Goal: Navigation & Orientation: Find specific page/section

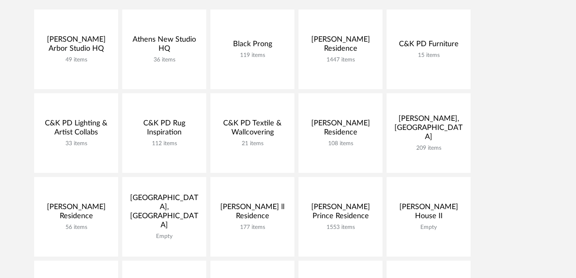
scroll to position [191, 0]
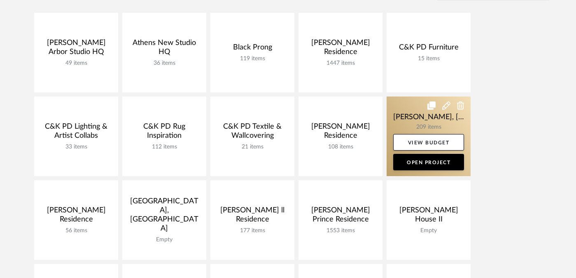
click at [404, 121] on link at bounding box center [429, 135] width 84 height 79
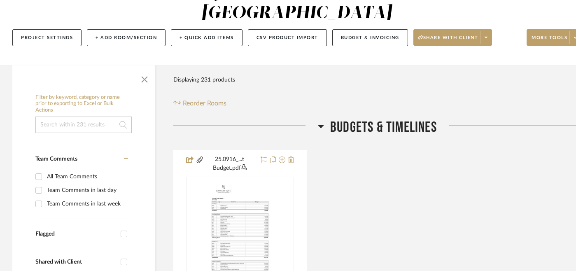
scroll to position [107, 0]
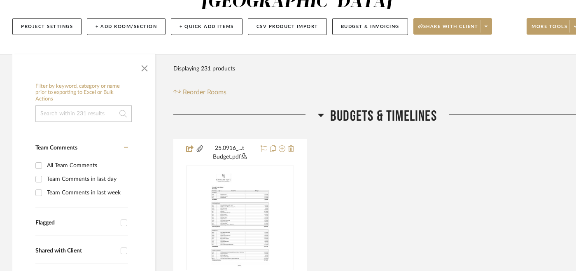
click at [378, 107] on span "Budgets & Timelines" at bounding box center [383, 116] width 107 height 18
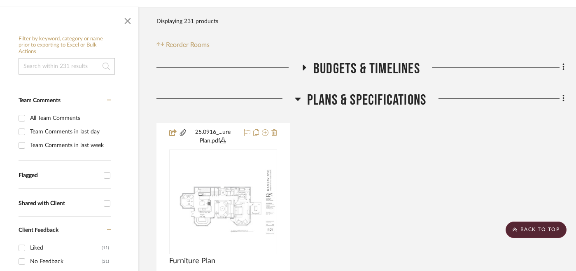
click at [380, 91] on span "Plans & Specifications" at bounding box center [366, 100] width 119 height 18
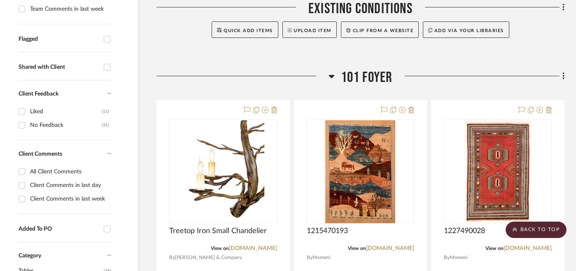
scroll to position [289, 17]
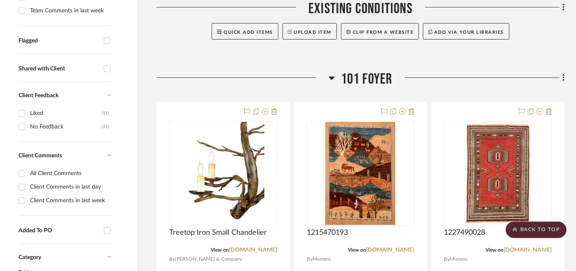
click at [359, 70] on span "101 Foyer" at bounding box center [367, 79] width 52 height 18
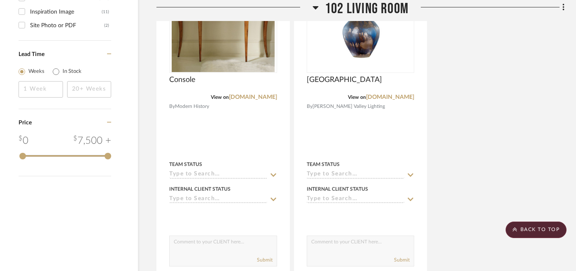
scroll to position [1268, 17]
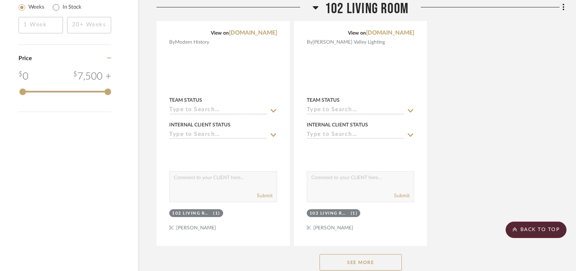
click at [369, 254] on button "See More" at bounding box center [361, 262] width 82 height 16
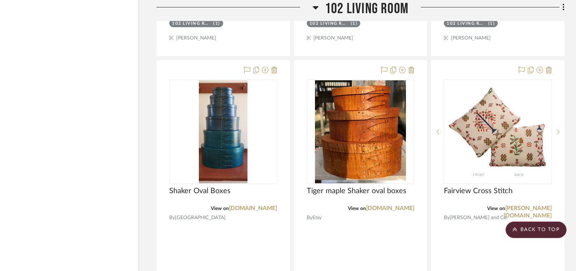
scroll to position [2555, 17]
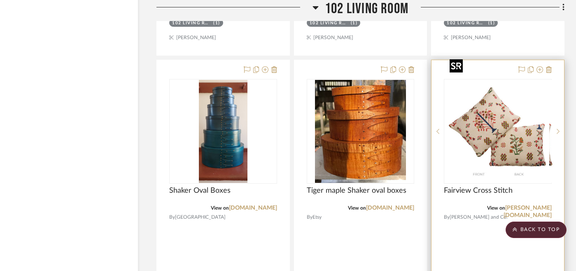
click at [476, 111] on div at bounding box center [498, 131] width 108 height 105
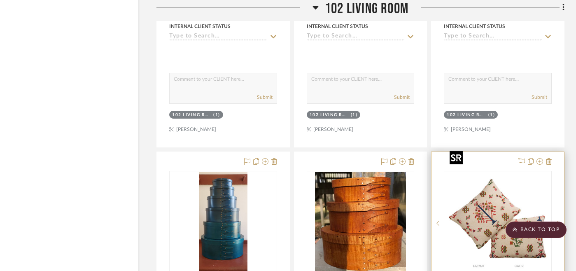
click at [513, 172] on img "0" at bounding box center [497, 223] width 103 height 103
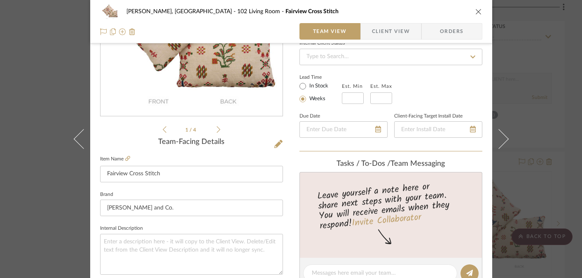
scroll to position [133, 0]
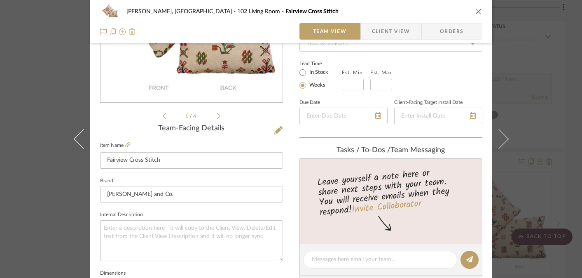
click at [516, 86] on div "[PERSON_NAME], [GEOGRAPHIC_DATA] 102 Living Room Fairview Cross Stitch Team Vie…" at bounding box center [291, 139] width 582 height 278
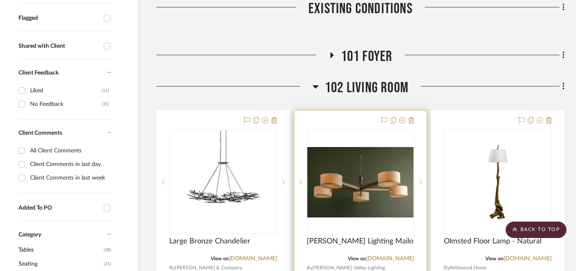
scroll to position [317, 17]
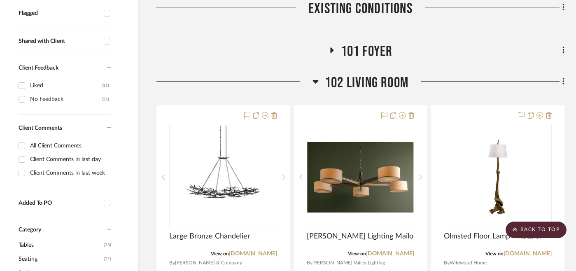
click at [356, 43] on span "101 Foyer" at bounding box center [367, 52] width 52 height 18
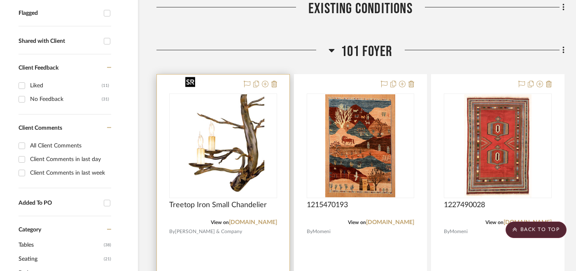
click at [0, 0] on img at bounding box center [0, 0] width 0 height 0
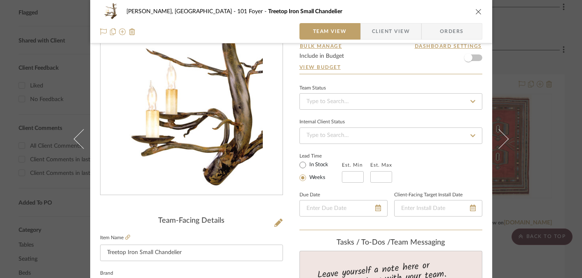
scroll to position [0, 0]
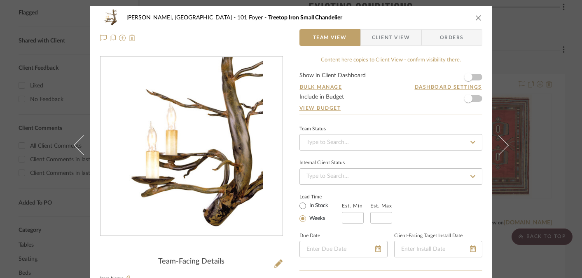
click at [553, 85] on div "[PERSON_NAME], [GEOGRAPHIC_DATA] 101 Foyer Treetop Iron Small Chandelier Team V…" at bounding box center [291, 139] width 582 height 278
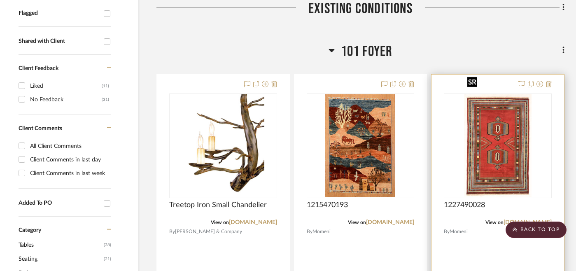
click at [0, 0] on img at bounding box center [0, 0] width 0 height 0
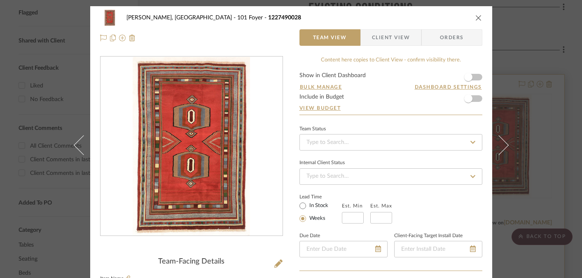
scroll to position [114, 0]
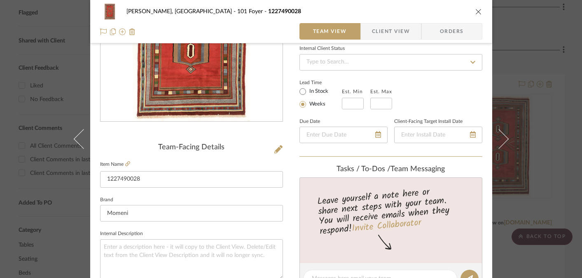
click at [553, 91] on div "[PERSON_NAME], [GEOGRAPHIC_DATA] 101 Foyer 1227490028 Team View Client View Ord…" at bounding box center [291, 139] width 582 height 278
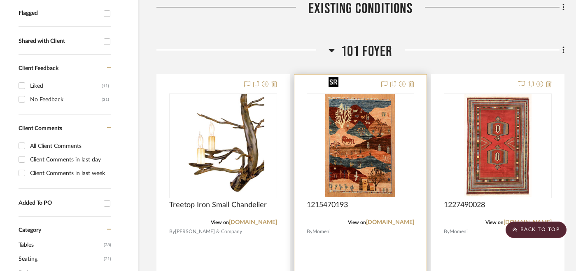
click at [0, 0] on img at bounding box center [0, 0] width 0 height 0
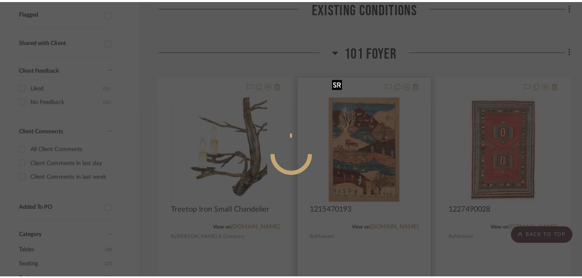
scroll to position [0, 0]
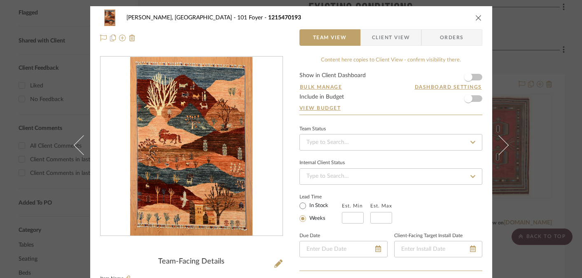
click at [533, 72] on div "[PERSON_NAME], [GEOGRAPHIC_DATA] 101 Foyer 1215470193 Team View Client View Ord…" at bounding box center [291, 139] width 582 height 278
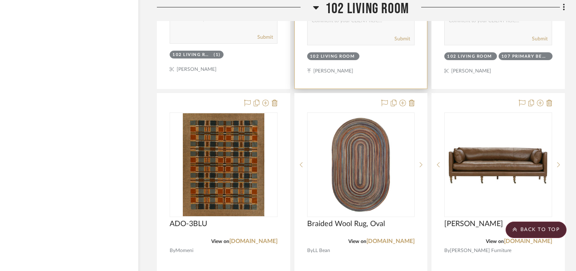
scroll to position [2525, 16]
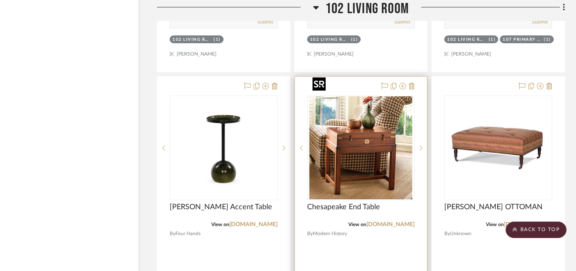
click at [390, 105] on img "0" at bounding box center [360, 147] width 103 height 103
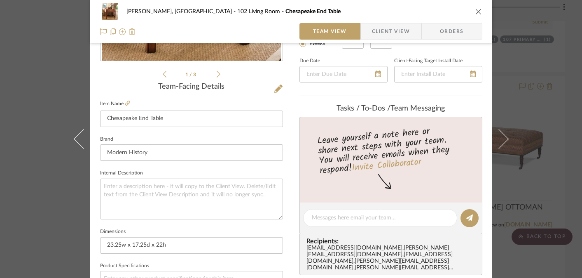
scroll to position [177, 0]
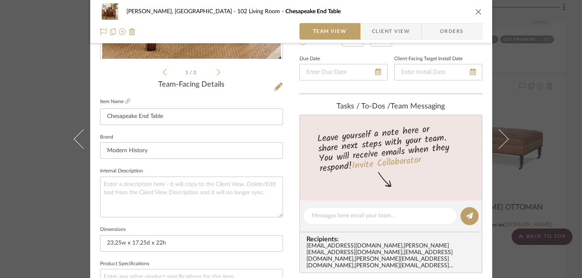
click at [530, 66] on div "[PERSON_NAME], [GEOGRAPHIC_DATA] 102 Living Room Chesapeake End Table Team View…" at bounding box center [291, 139] width 582 height 278
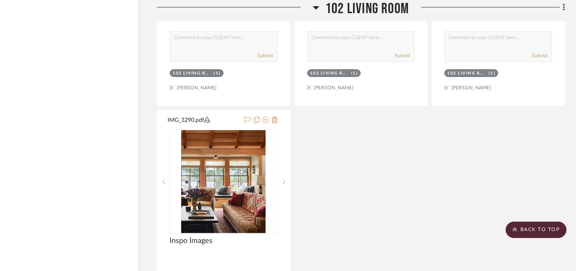
scroll to position [4336, 16]
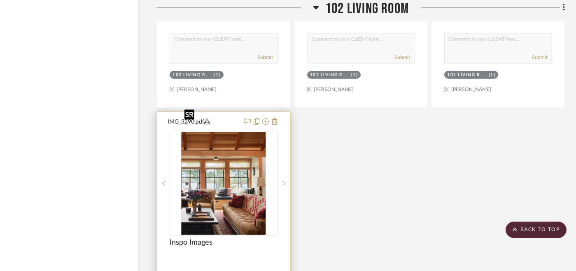
click at [0, 0] on img at bounding box center [0, 0] width 0 height 0
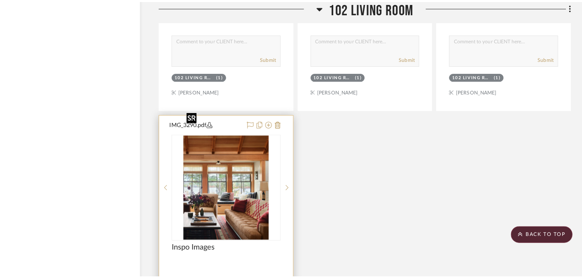
scroll to position [0, 0]
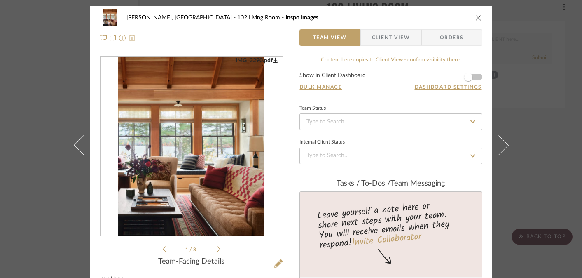
click at [212, 163] on img "0" at bounding box center [191, 146] width 147 height 179
click at [559, 96] on div "[PERSON_NAME], [GEOGRAPHIC_DATA] 102 Living Room Inspo Images Team View Client …" at bounding box center [291, 139] width 582 height 278
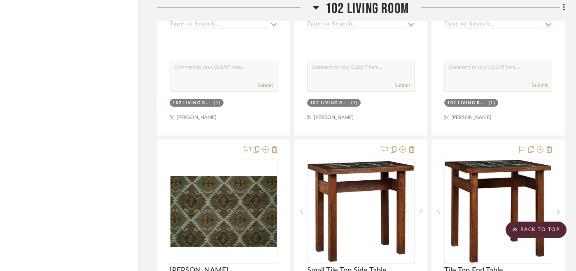
scroll to position [3942, 16]
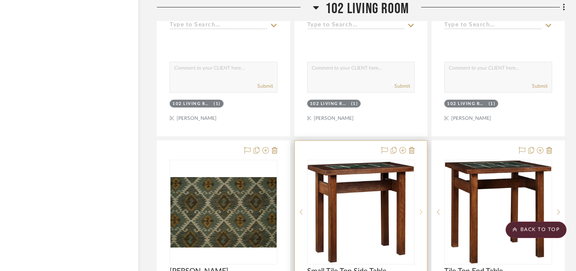
click at [422, 209] on icon at bounding box center [421, 212] width 3 height 6
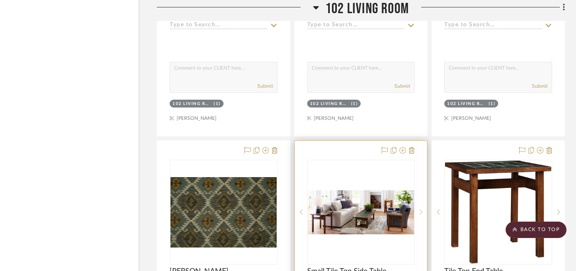
click at [422, 209] on icon at bounding box center [421, 212] width 3 height 6
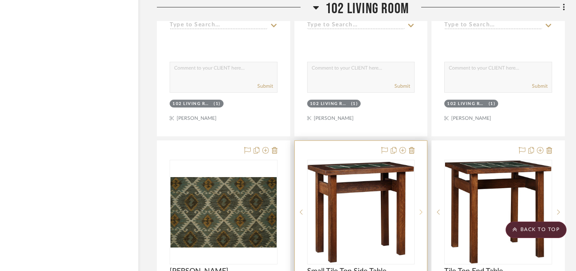
click at [422, 209] on icon at bounding box center [421, 212] width 3 height 6
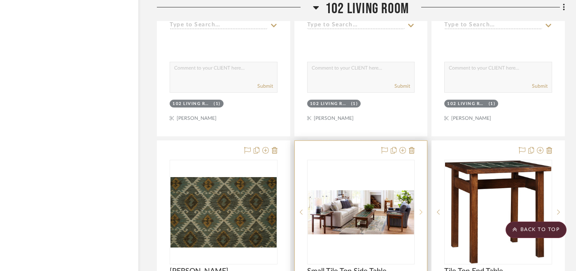
click at [422, 209] on icon at bounding box center [421, 212] width 3 height 6
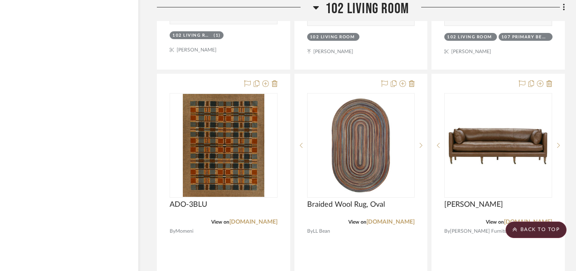
scroll to position [2472, 16]
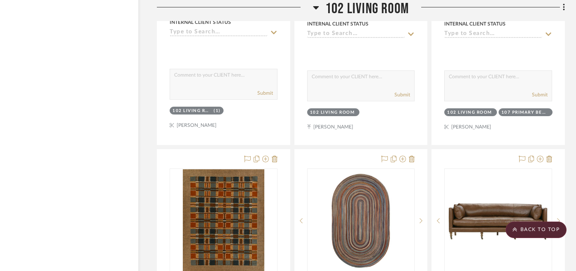
click at [422, 218] on icon at bounding box center [421, 221] width 3 height 6
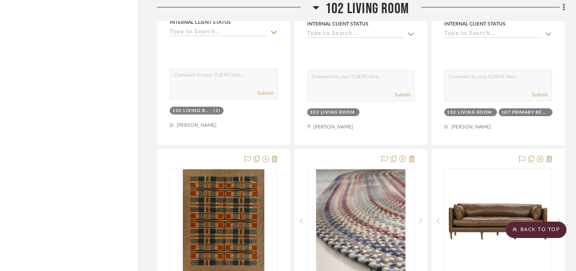
click at [422, 218] on icon at bounding box center [421, 221] width 3 height 6
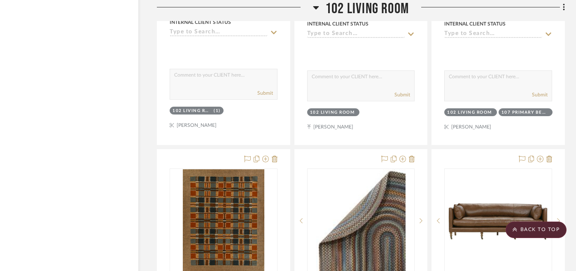
click at [422, 218] on icon at bounding box center [421, 221] width 3 height 6
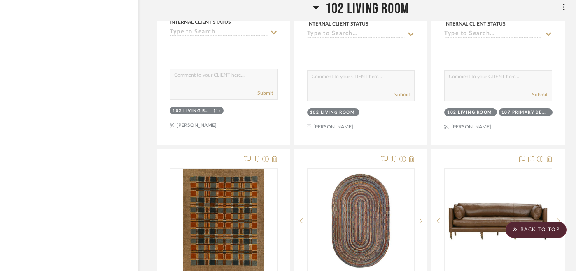
click at [422, 218] on icon at bounding box center [421, 221] width 3 height 6
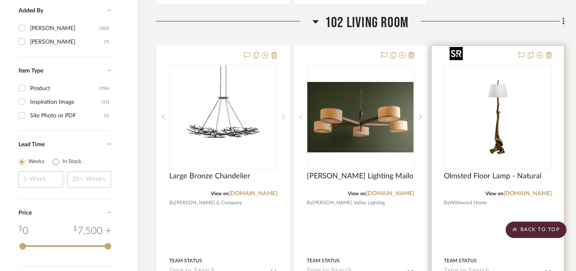
scroll to position [1113, 0]
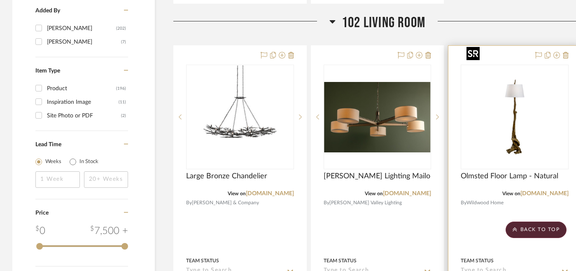
click at [497, 98] on img "0" at bounding box center [514, 116] width 103 height 103
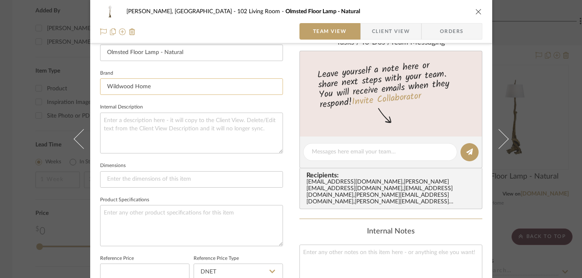
scroll to position [201, 0]
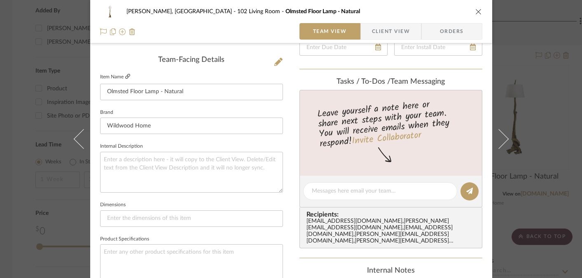
click at [126, 77] on icon at bounding box center [127, 76] width 5 height 5
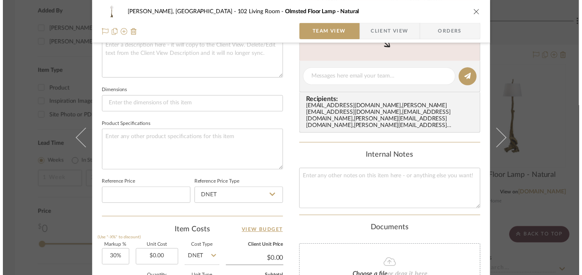
scroll to position [488, 0]
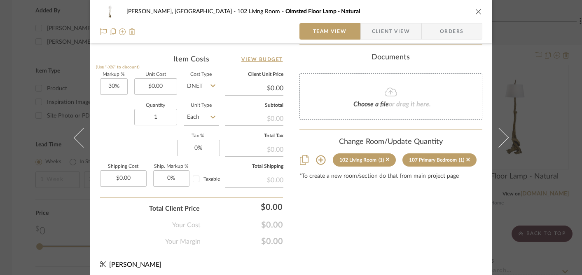
click at [521, 94] on div "[PERSON_NAME], [GEOGRAPHIC_DATA] 102 Living Room Olmsted Floor Lamp - Natural T…" at bounding box center [291, 137] width 582 height 275
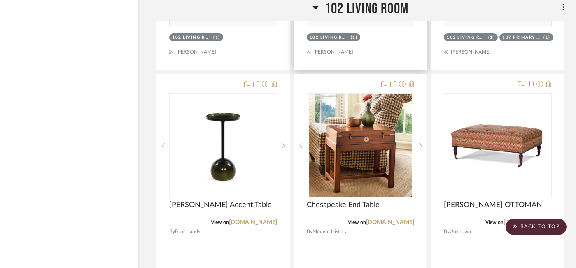
scroll to position [1457, 17]
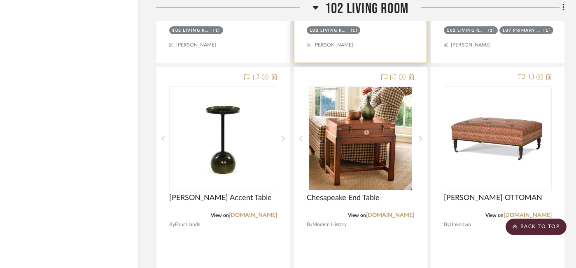
click at [360, 110] on img "0" at bounding box center [360, 138] width 103 height 103
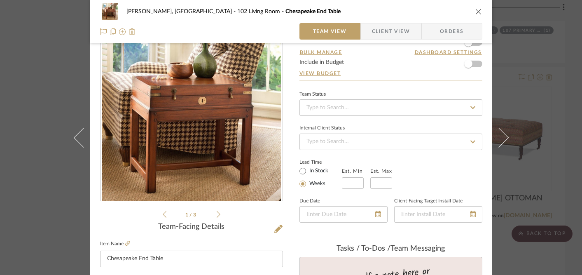
scroll to position [34, 0]
click at [525, 112] on div "[PERSON_NAME], [GEOGRAPHIC_DATA] 102 Living Room Chesapeake End Table Team View…" at bounding box center [291, 137] width 582 height 275
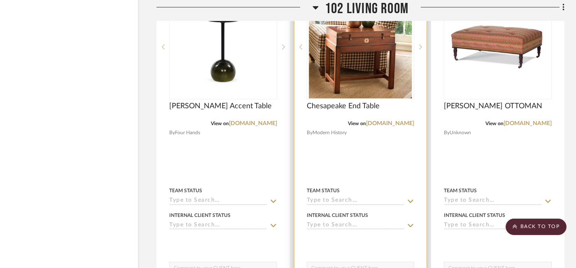
click at [369, 56] on img "0" at bounding box center [360, 46] width 103 height 103
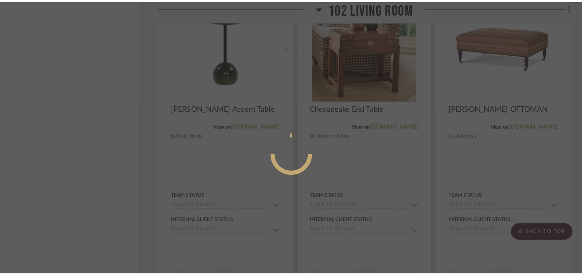
scroll to position [0, 0]
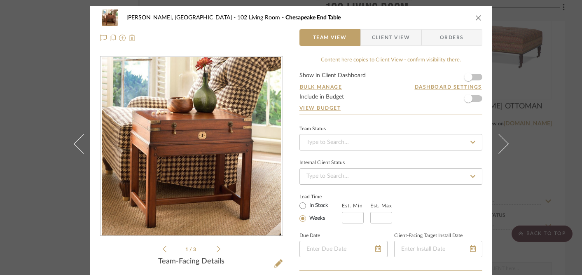
click at [39, 113] on div "[PERSON_NAME], [GEOGRAPHIC_DATA] 102 Living Room Chesapeake End Table Team View…" at bounding box center [291, 137] width 582 height 275
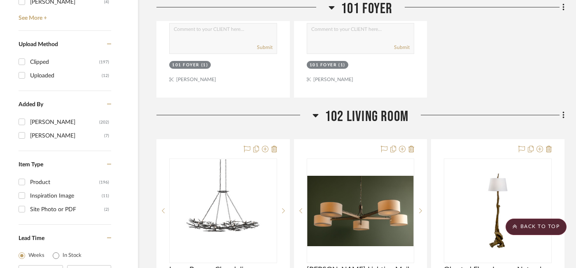
scroll to position [1021, 17]
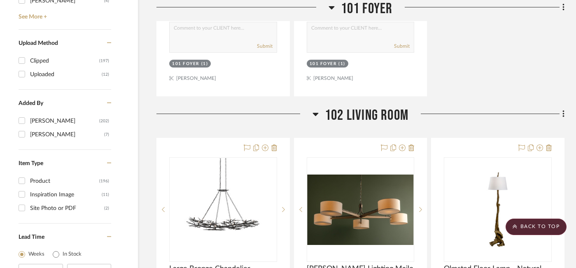
click at [375, 107] on span "102 Living Room" at bounding box center [367, 116] width 84 height 18
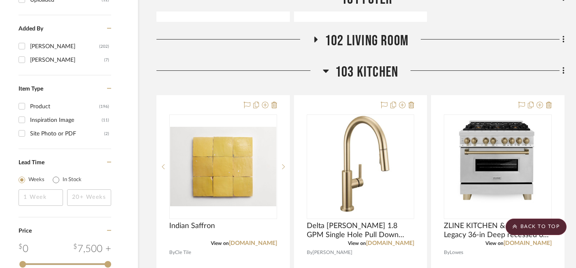
click at [370, 131] on img "0" at bounding box center [360, 166] width 79 height 103
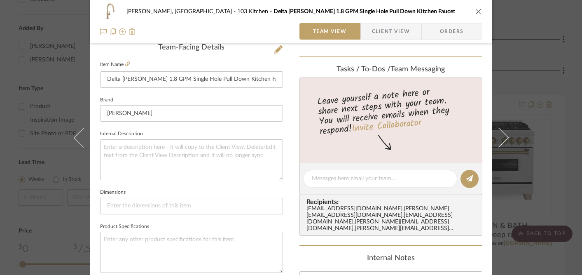
scroll to position [223, 0]
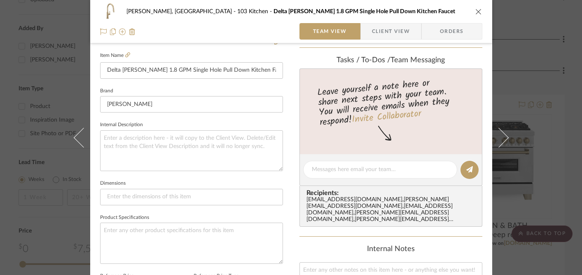
click at [530, 79] on div "[PERSON_NAME], [GEOGRAPHIC_DATA] 103 Kitchen Delta [PERSON_NAME] 1.8 GPM Single…" at bounding box center [291, 137] width 582 height 275
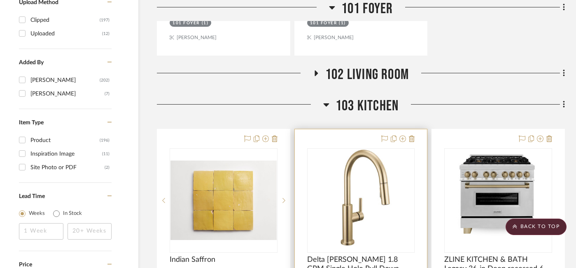
scroll to position [1062, 16]
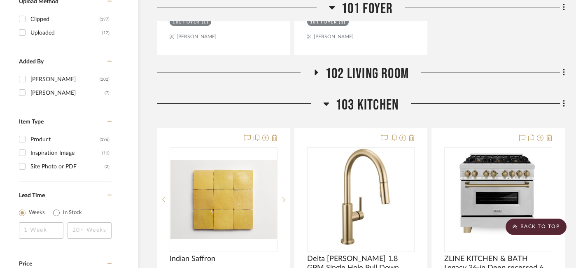
click at [378, 96] on span "103 Kitchen" at bounding box center [367, 105] width 63 height 18
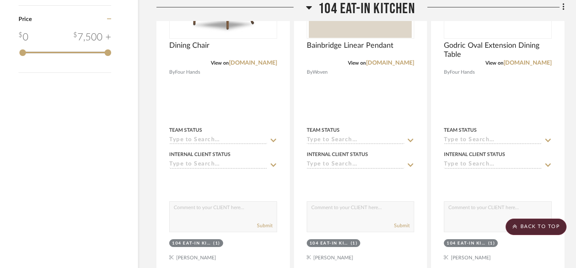
scroll to position [1547, 17]
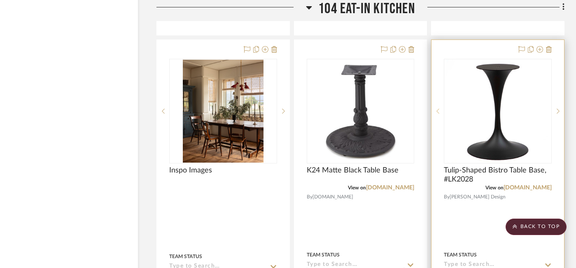
click at [439, 108] on icon at bounding box center [437, 111] width 3 height 6
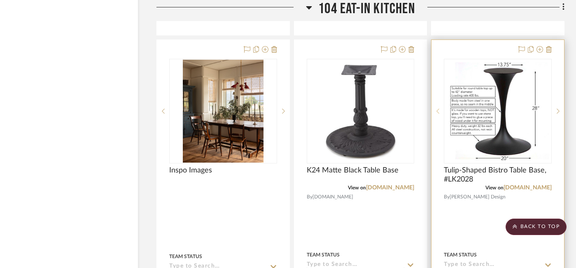
click at [439, 108] on icon at bounding box center [437, 111] width 3 height 6
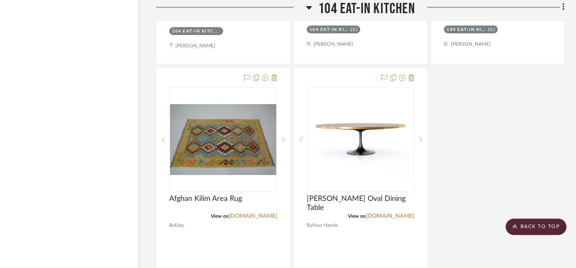
scroll to position [1911, 17]
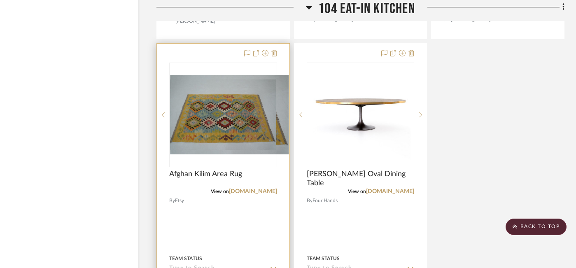
click at [285, 88] on div at bounding box center [283, 115] width 12 height 105
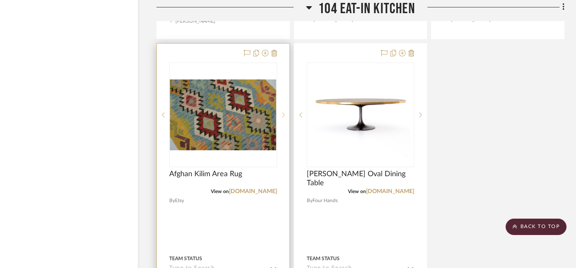
click at [285, 88] on div at bounding box center [283, 115] width 12 height 105
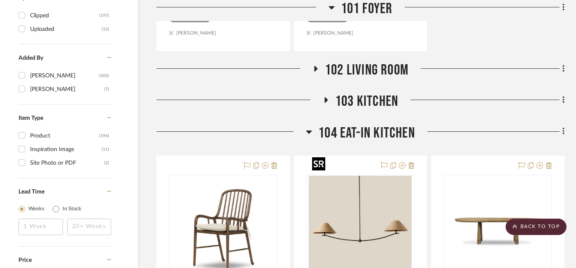
scroll to position [1052, 17]
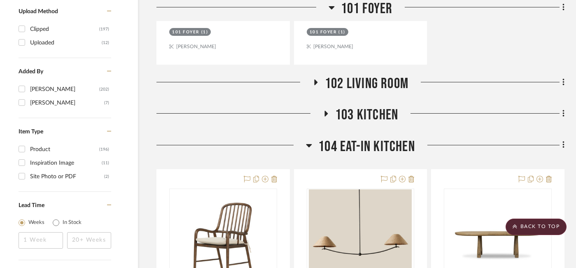
click at [371, 138] on div "104 Eat-In Kitchen" at bounding box center [360, 148] width 408 height 21
click at [371, 138] on span "104 Eat-In Kitchen" at bounding box center [366, 147] width 97 height 18
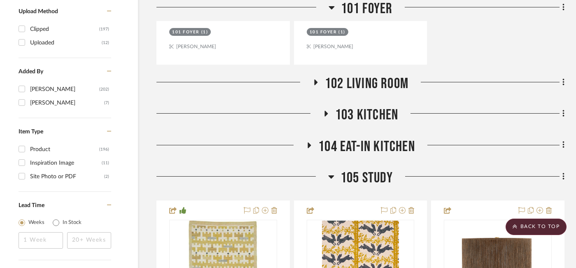
scroll to position [1212, 17]
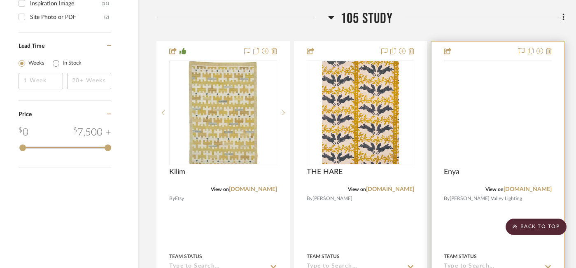
click at [0, 0] on img at bounding box center [0, 0] width 0 height 0
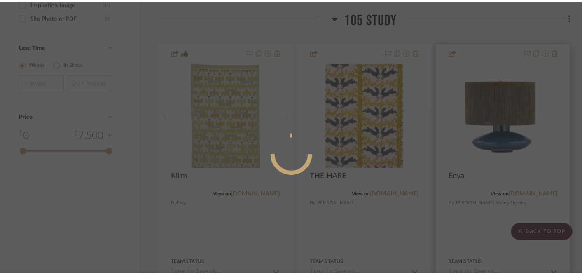
scroll to position [0, 0]
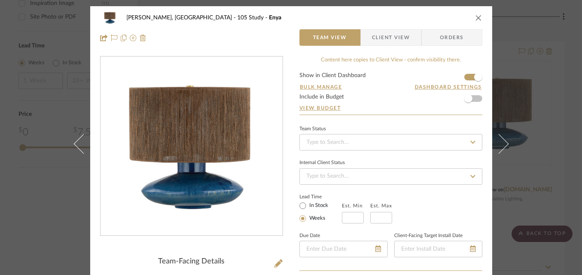
click at [535, 191] on div "[PERSON_NAME], [GEOGRAPHIC_DATA] 105 Study Enya Team View Client View Orders Te…" at bounding box center [291, 137] width 582 height 275
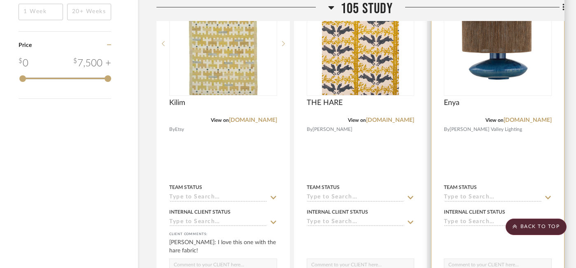
scroll to position [1281, 17]
click at [530, 118] on link "[DOMAIN_NAME]" at bounding box center [528, 121] width 48 height 6
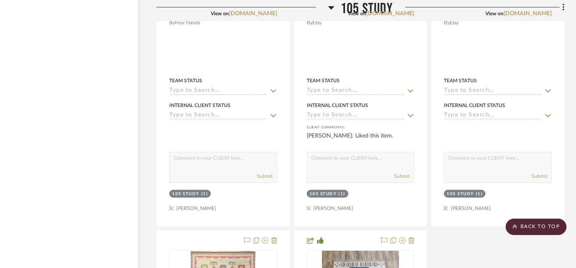
scroll to position [1703, 17]
